Goal: Task Accomplishment & Management: Manage account settings

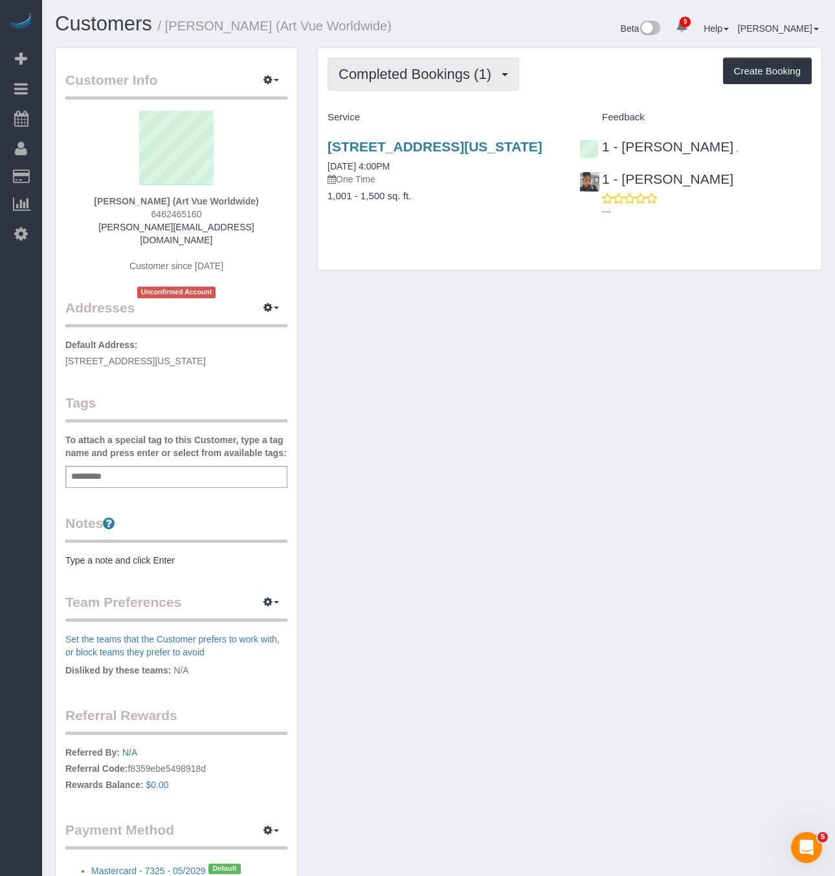
click at [390, 74] on span "Completed Bookings (1)" at bounding box center [417, 74] width 159 height 16
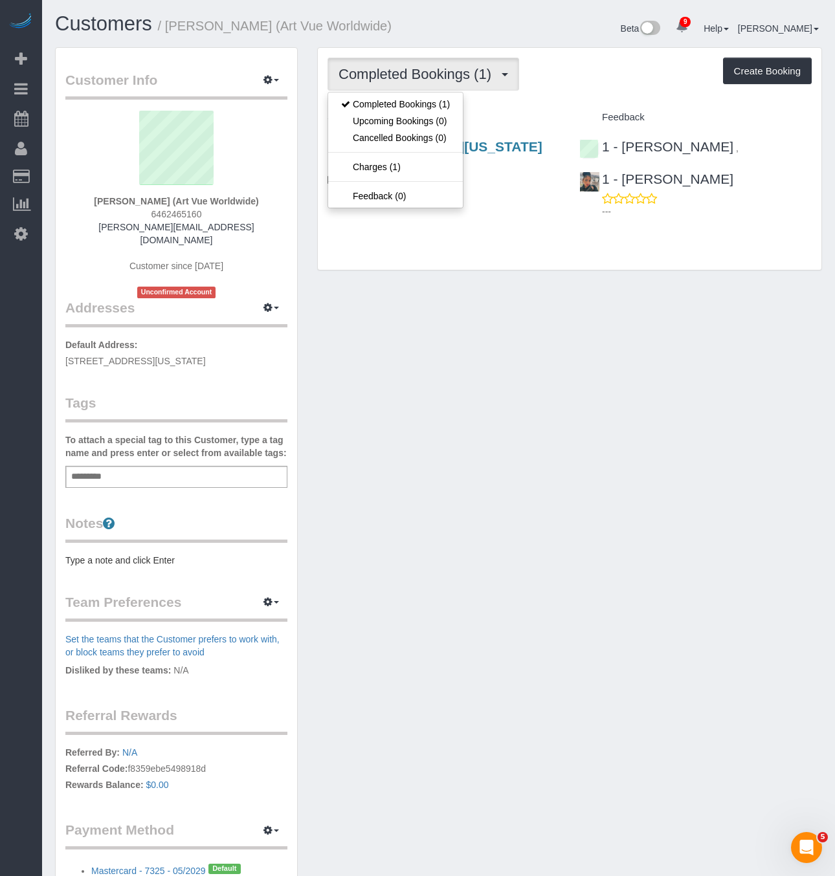
click at [491, 406] on div "Customer Info Edit Contact Info Send Message Email Preferences Special Sales Ta…" at bounding box center [438, 487] width 786 height 880
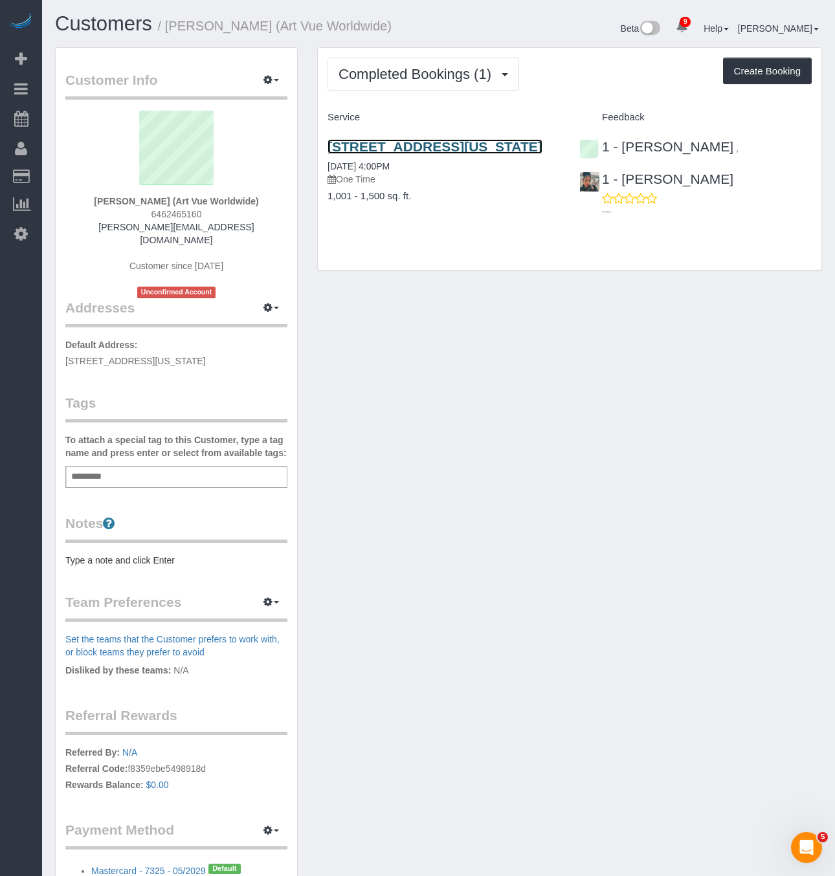
click at [406, 154] on link "20 Pine Street, Apt. 1201, New York, NY 10005" at bounding box center [434, 146] width 215 height 15
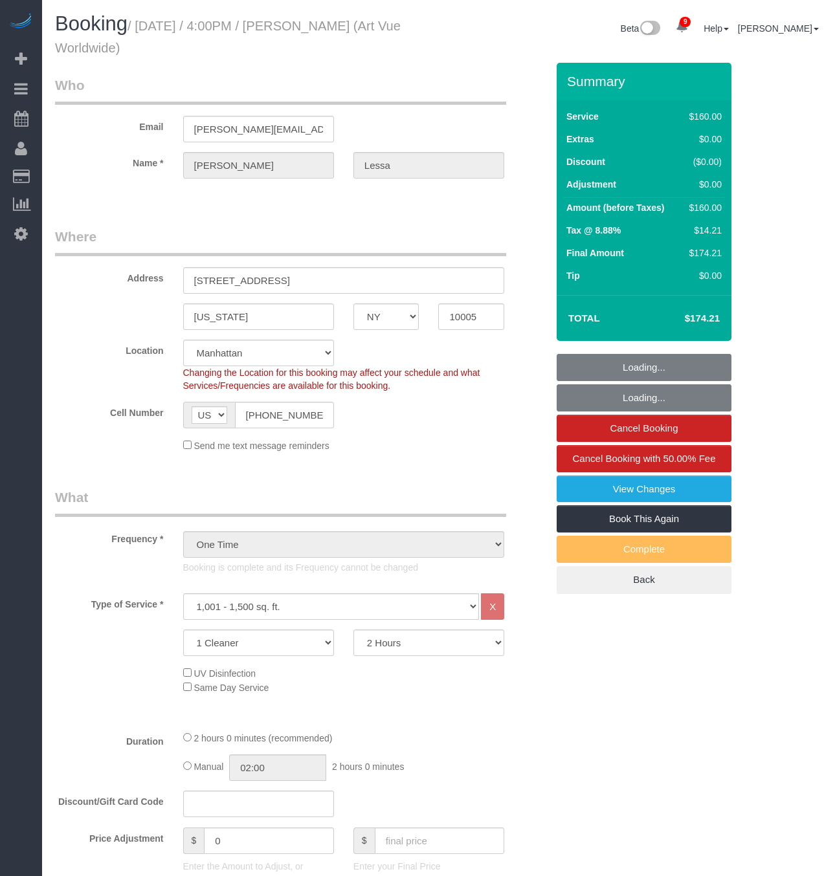
select select "NY"
select select "spot1"
select select "number:89"
select select "number:90"
select select "number:15"
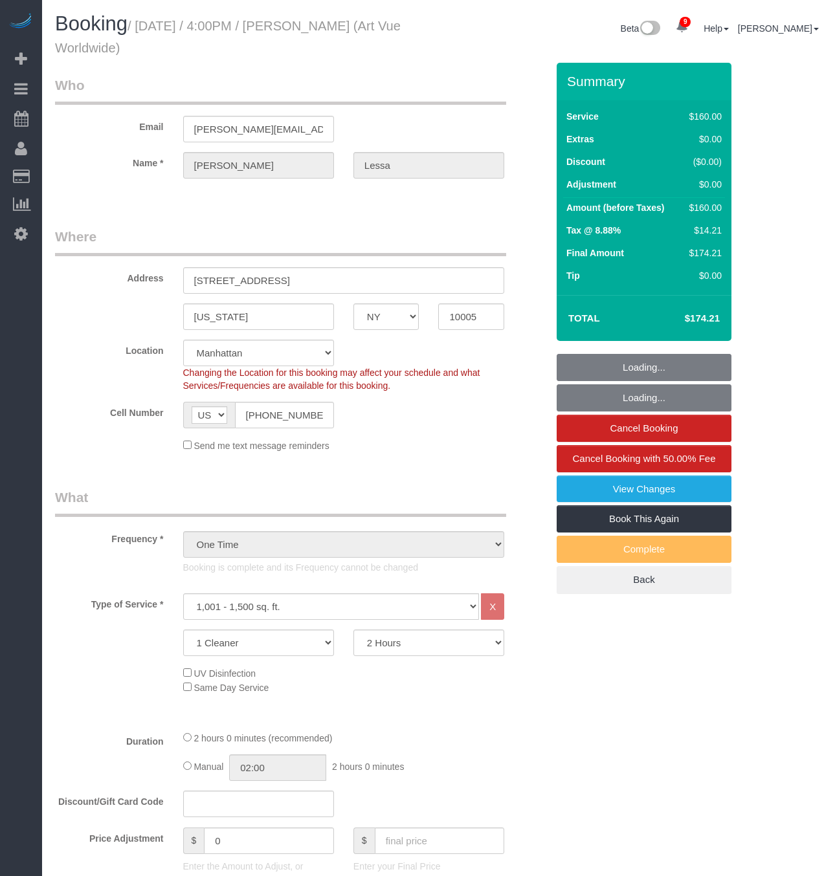
select select "number:5"
